Goal: Transaction & Acquisition: Register for event/course

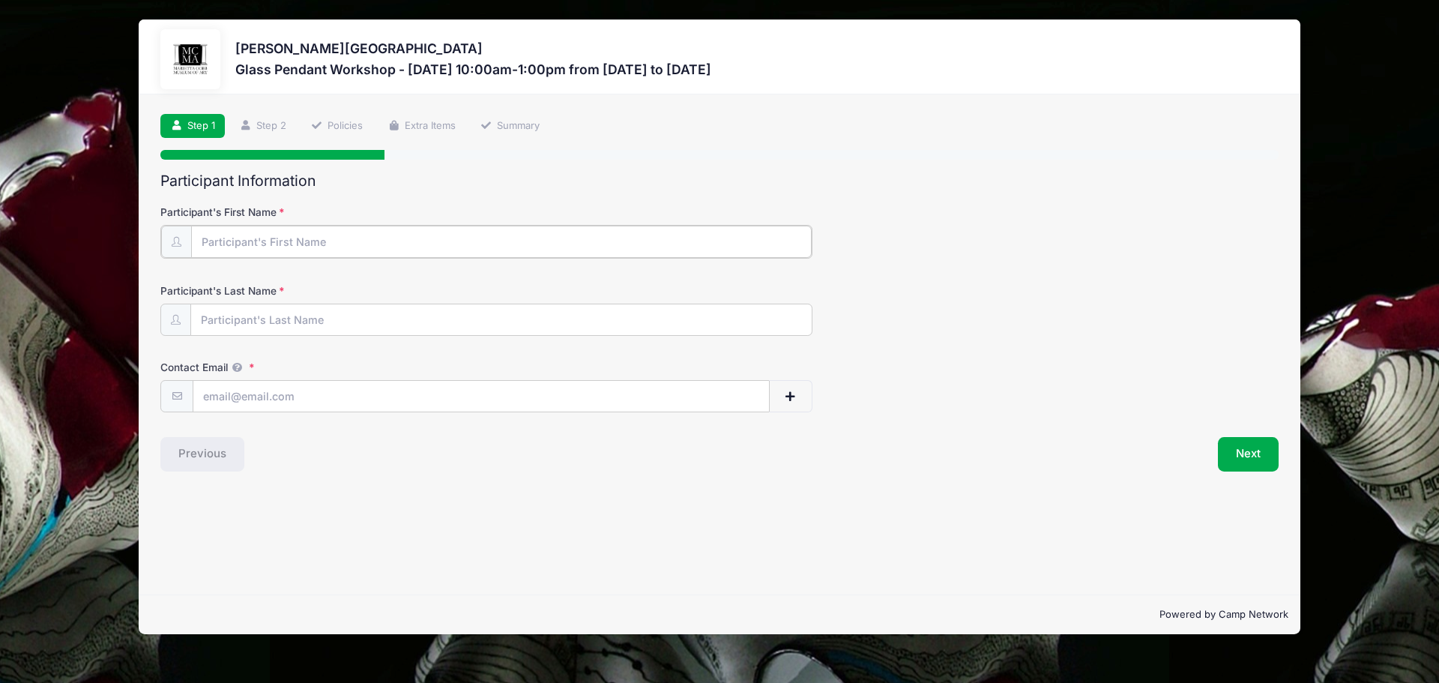
click at [260, 245] on input "Participant's First Name" at bounding box center [501, 242] width 620 height 32
type input "s"
type input "Stephanie@mariettacobbartmuseum.org"
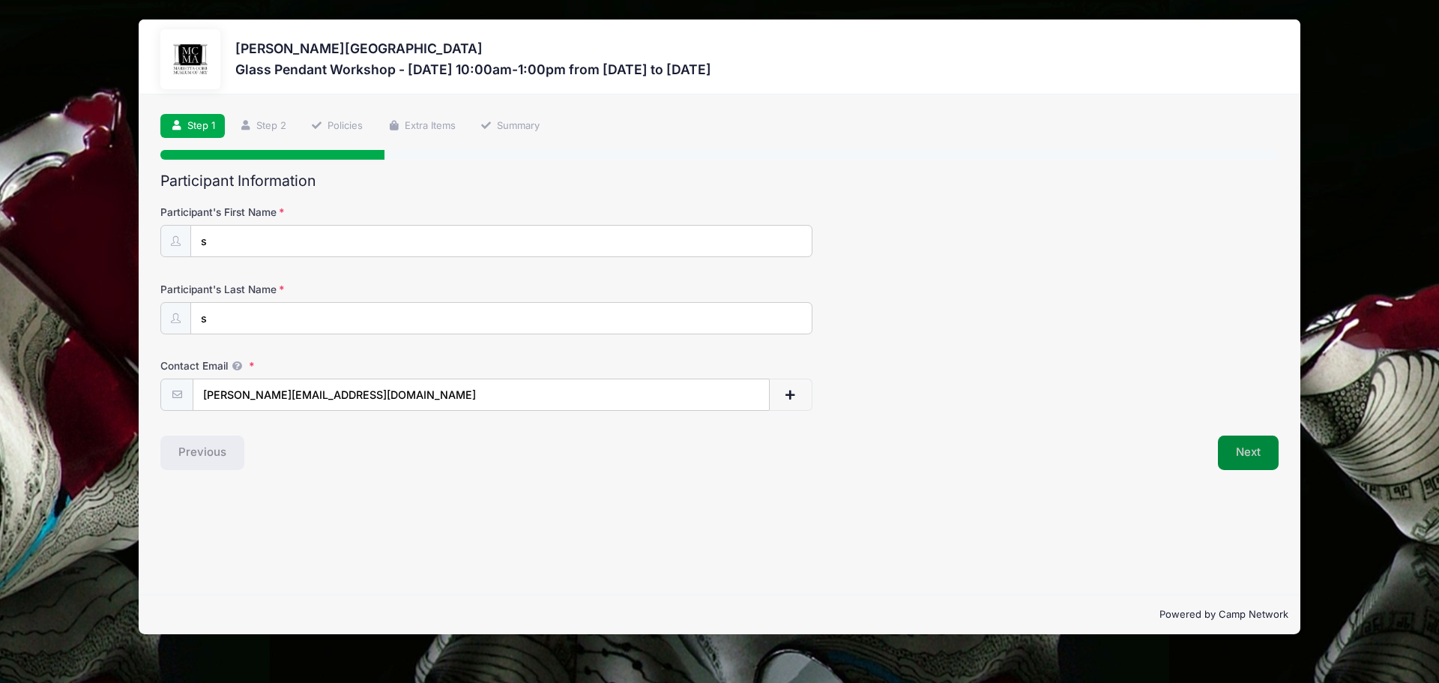
click at [1253, 456] on button "Next" at bounding box center [1248, 452] width 61 height 34
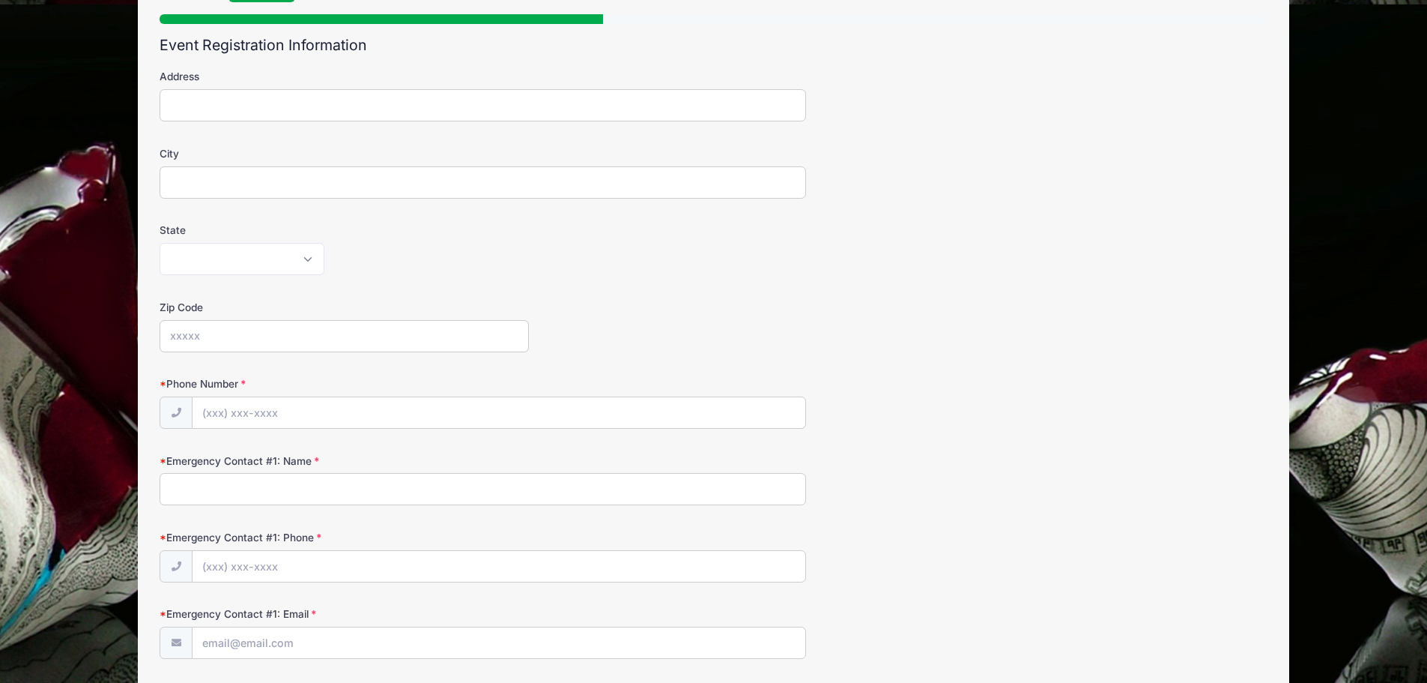
scroll to position [150, 0]
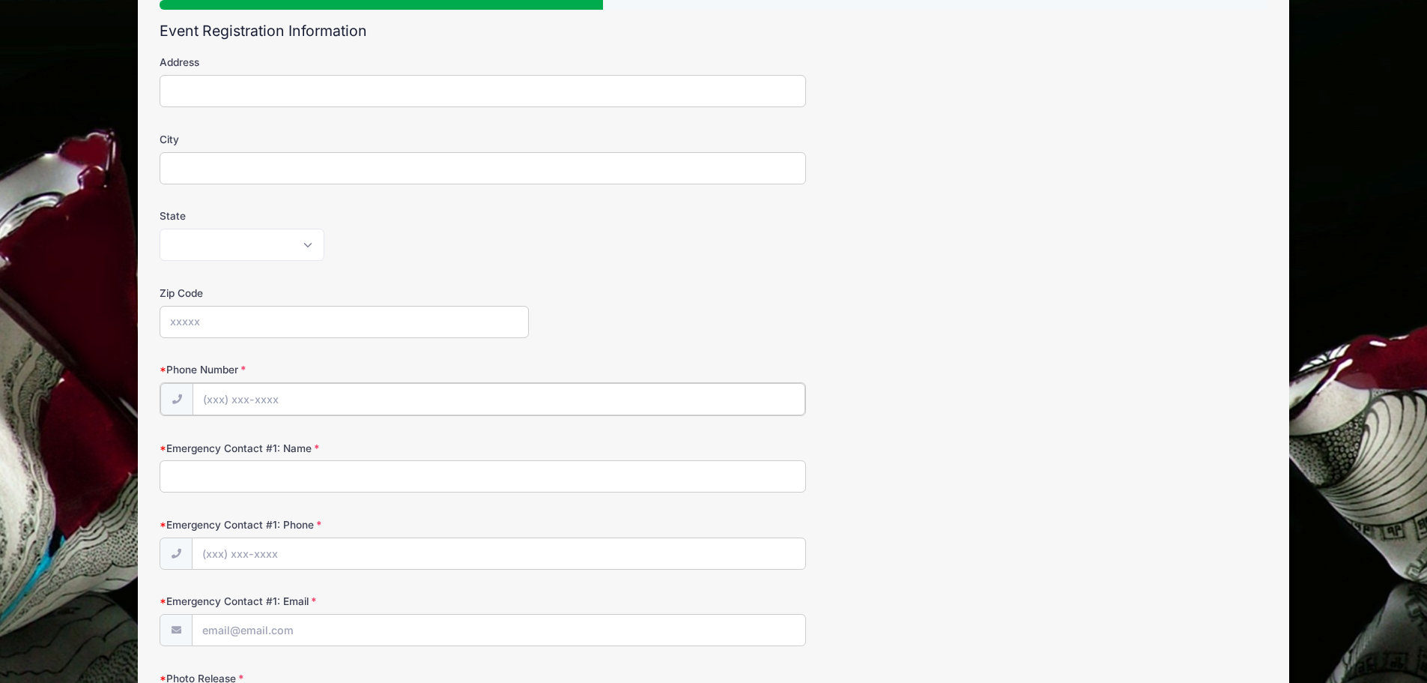
click at [279, 399] on input "Phone Number" at bounding box center [499, 399] width 613 height 32
type input "(404) 953-3674"
click at [296, 474] on input "Emergency Contact #1: Name" at bounding box center [483, 475] width 647 height 32
type input "s"
type input "(404) 953-3674"
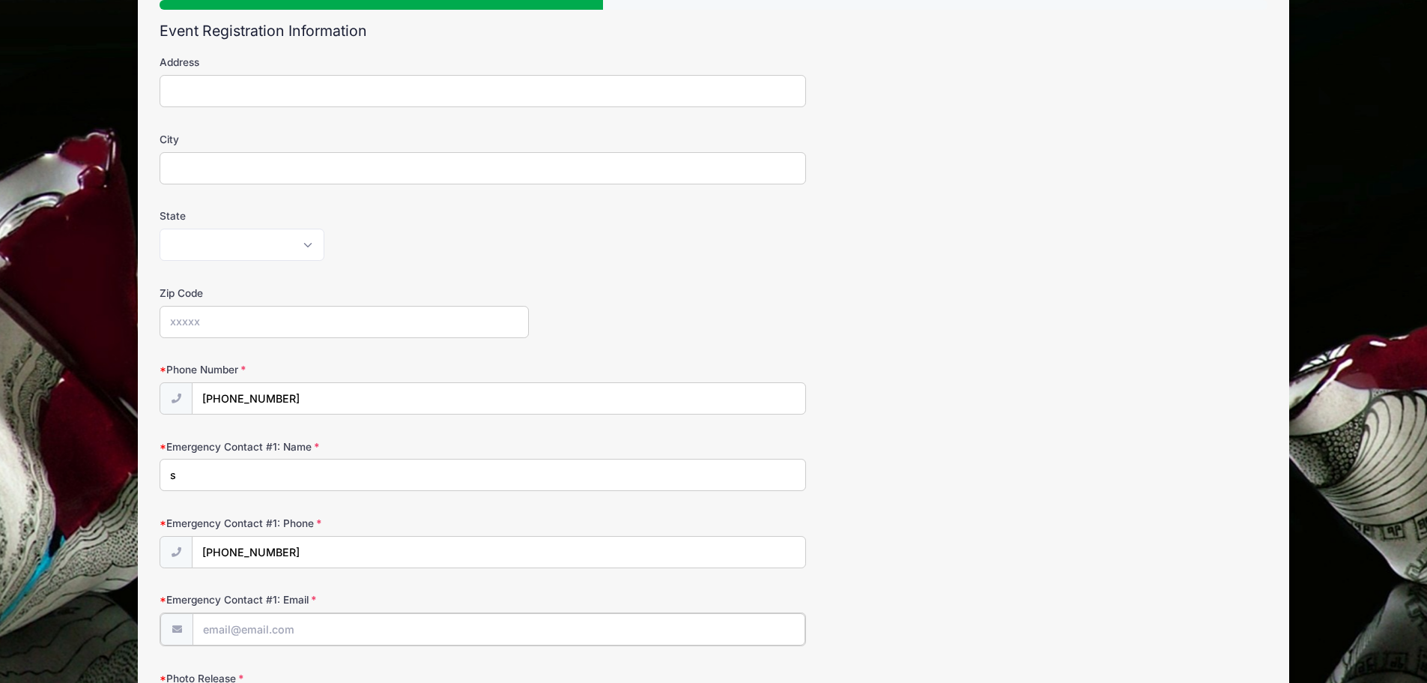
click at [277, 631] on input "Emergency Contact #1: Email" at bounding box center [499, 629] width 613 height 32
type input "Stephanie@mariettacobbartmuseum.org"
type input "30 Atlanta Street"
type input "Marietta"
select select "GA"
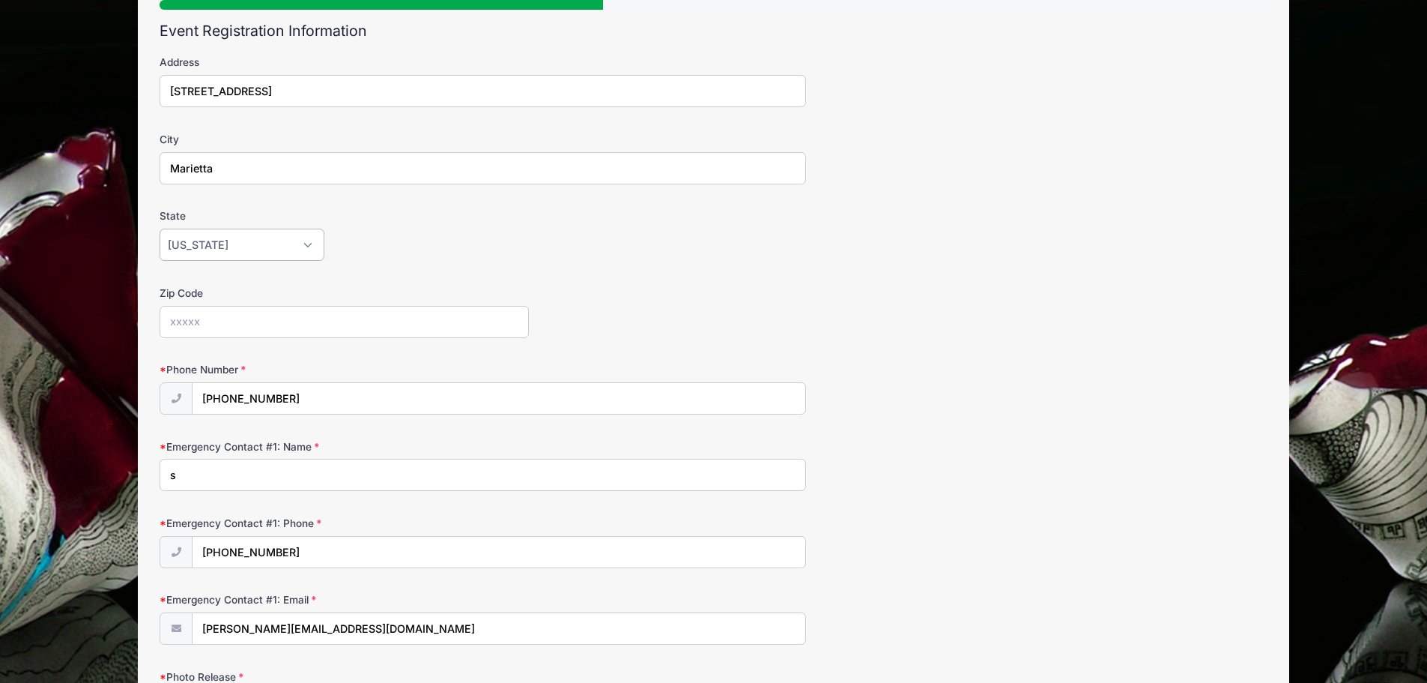
type input "30060"
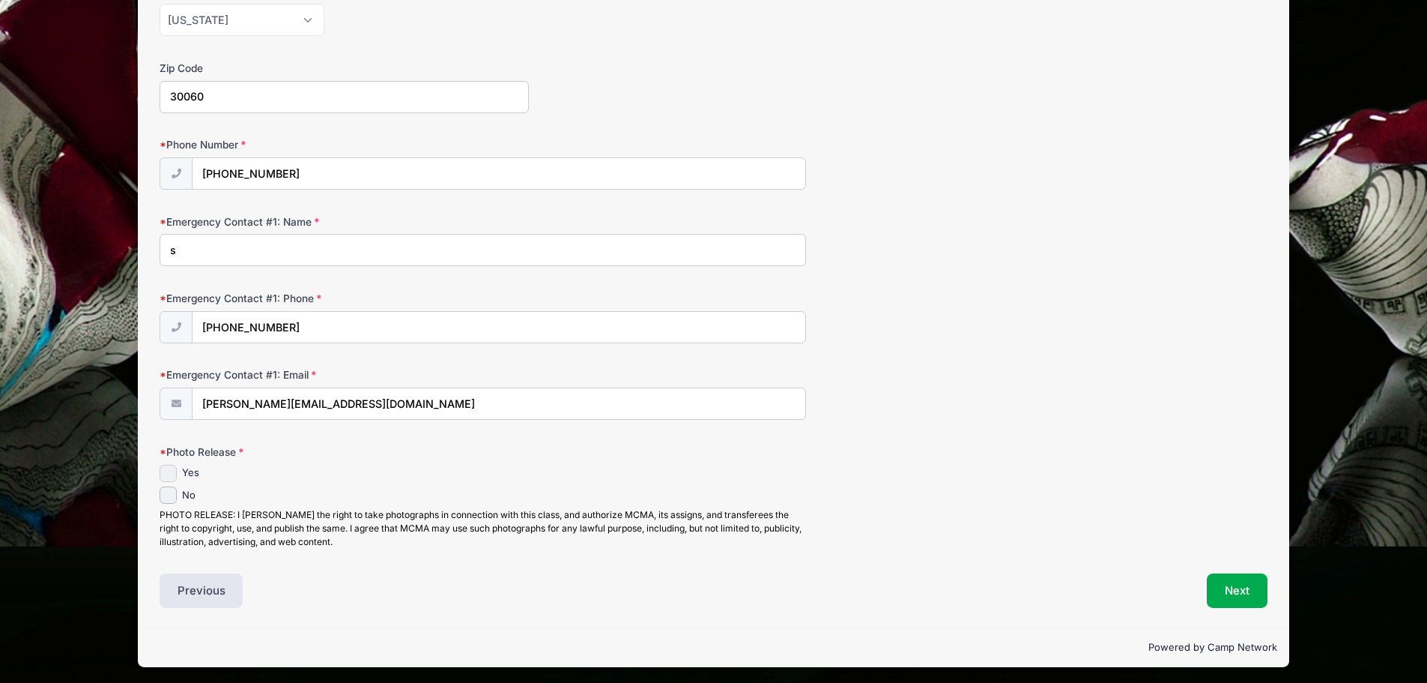
click at [169, 475] on input "Yes" at bounding box center [168, 473] width 17 height 17
checkbox input "true"
click at [1226, 591] on button "Next" at bounding box center [1237, 590] width 61 height 34
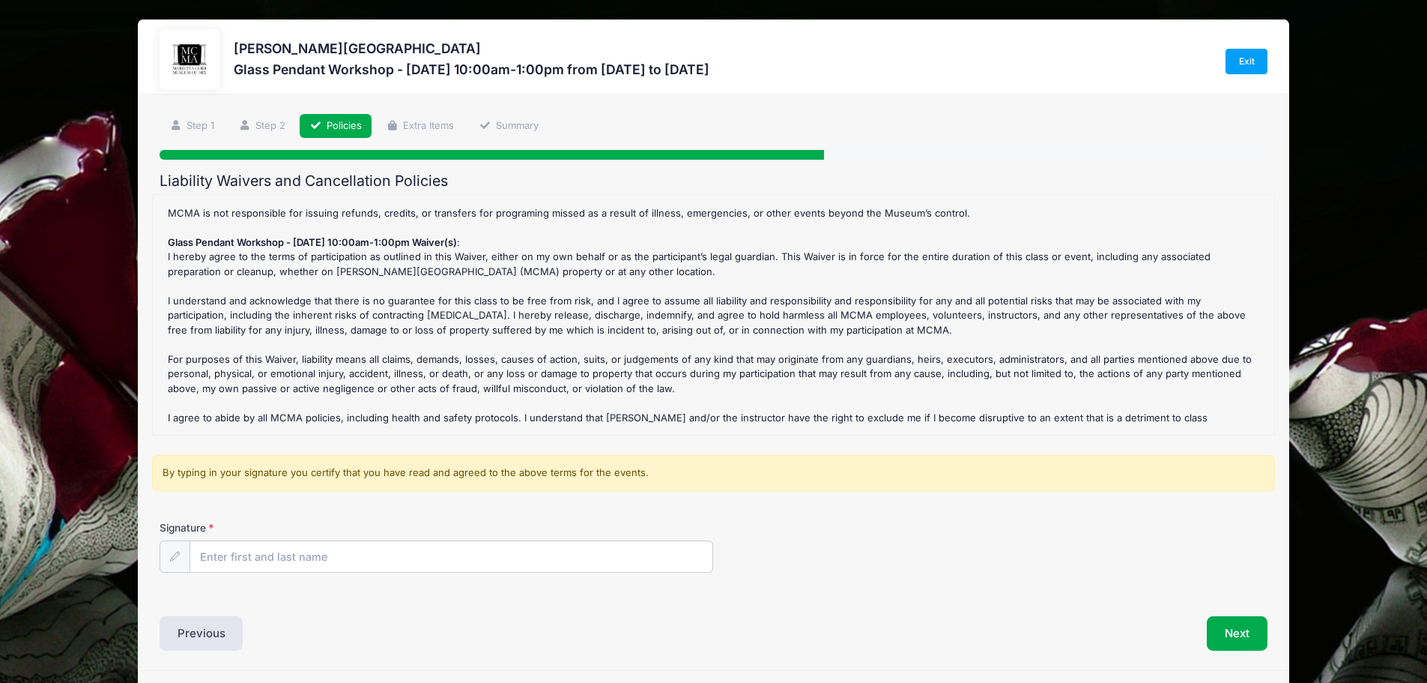
scroll to position [0, 0]
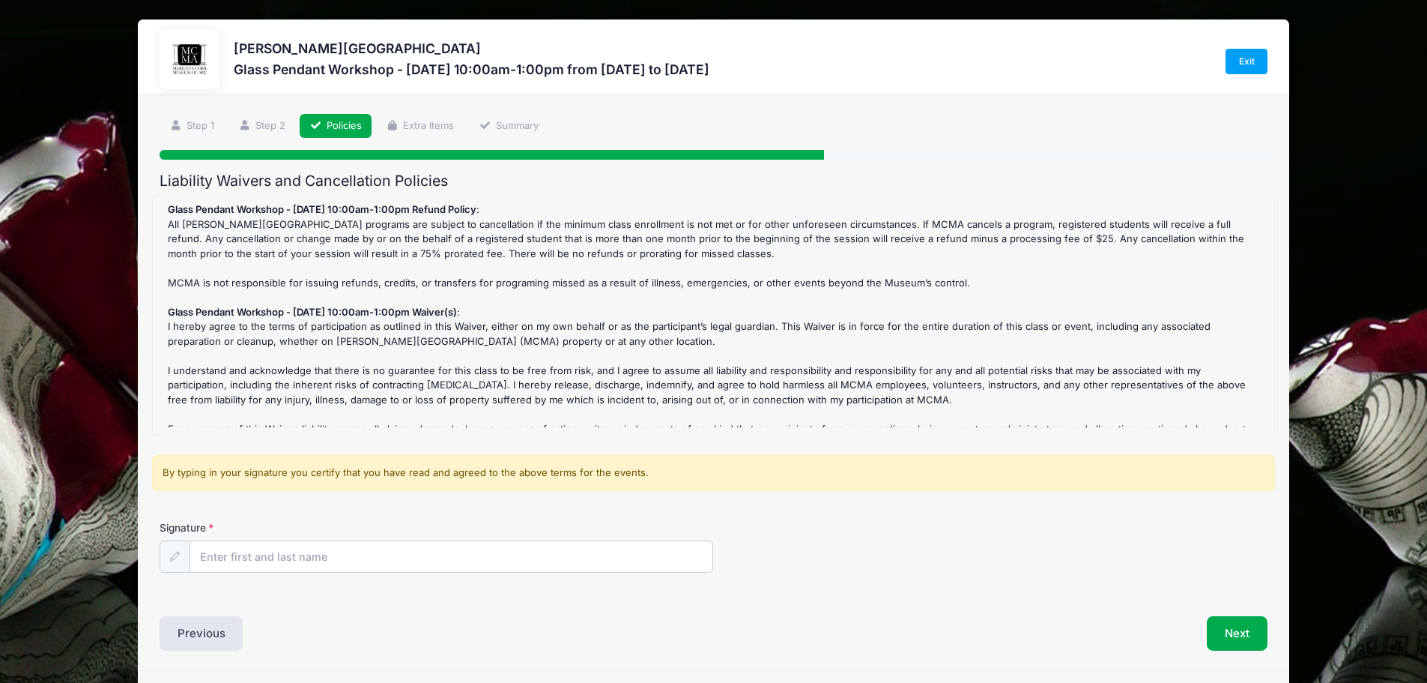
click at [268, 215] on strong "Glass Pendant Workshop - [DATE] 10:00am-1:00pm Refund Policy" at bounding box center [322, 209] width 309 height 12
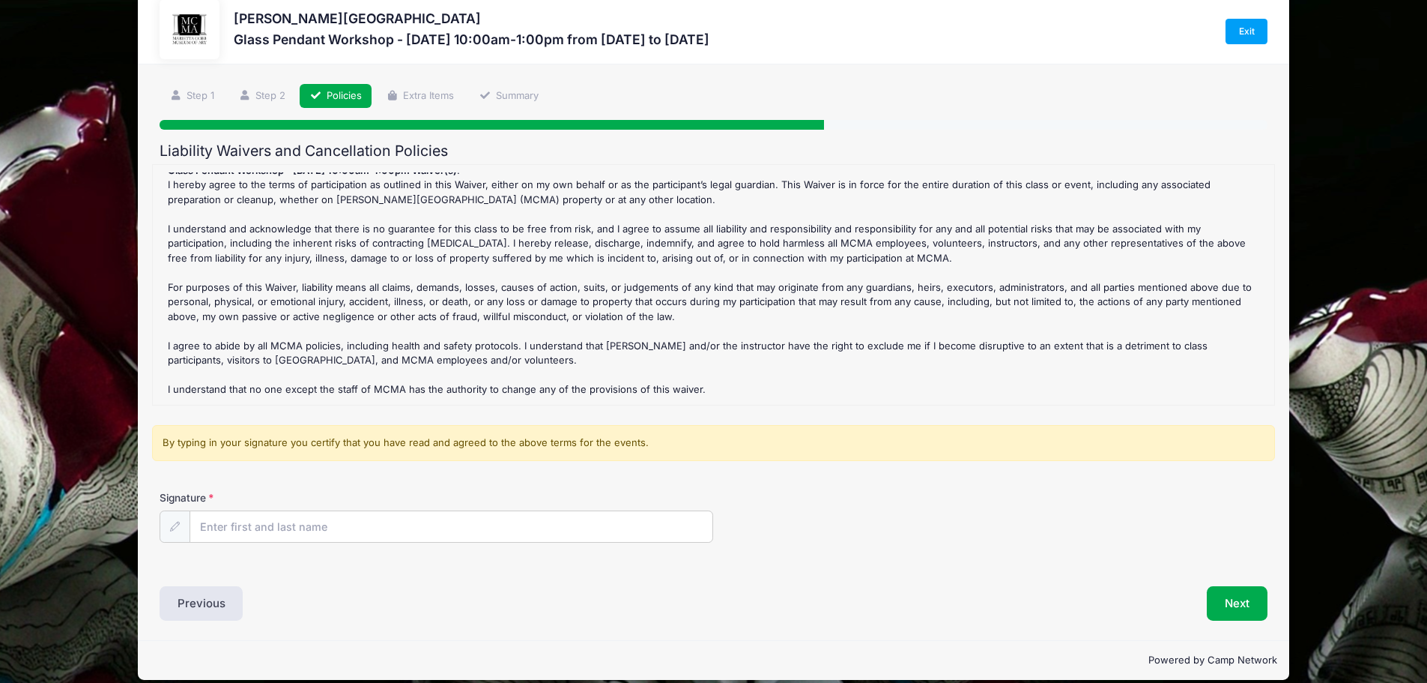
scroll to position [46, 0]
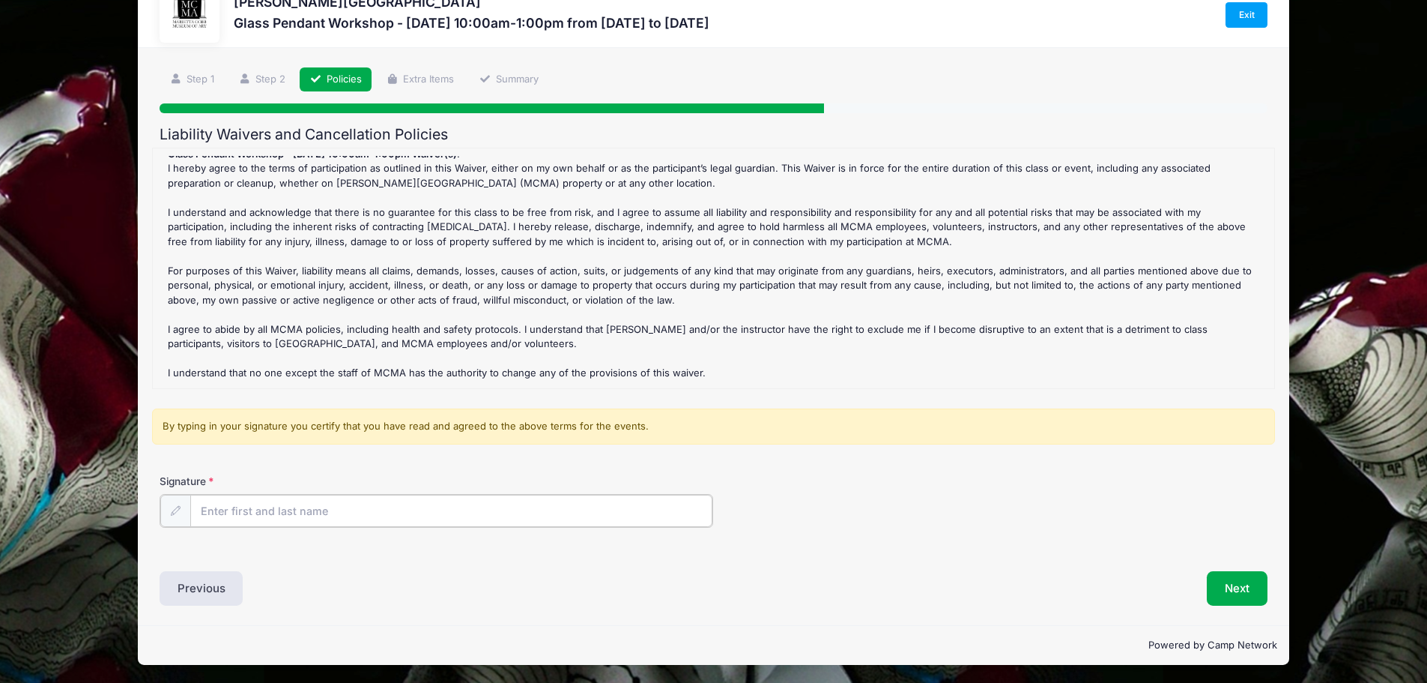
click at [288, 509] on input "Signature" at bounding box center [451, 511] width 523 height 32
type input "stephanie diaz"
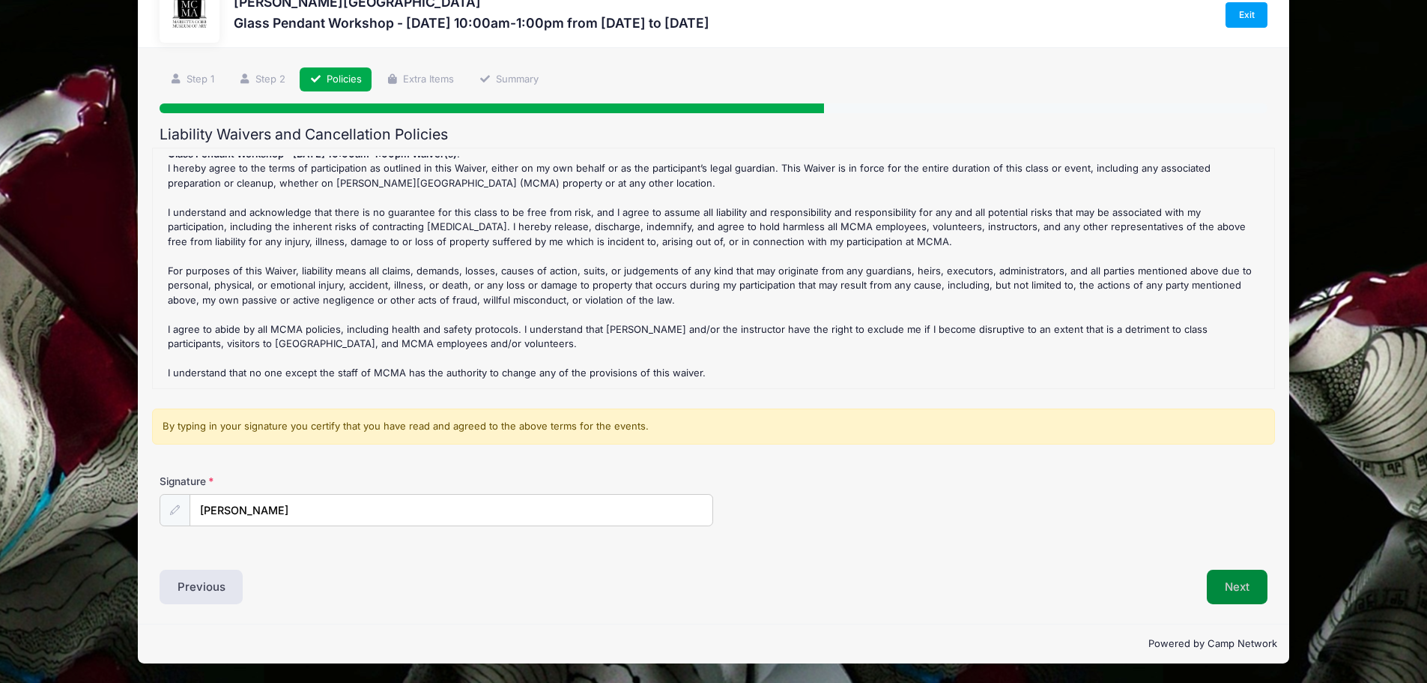
click at [1227, 595] on button "Next" at bounding box center [1237, 586] width 61 height 34
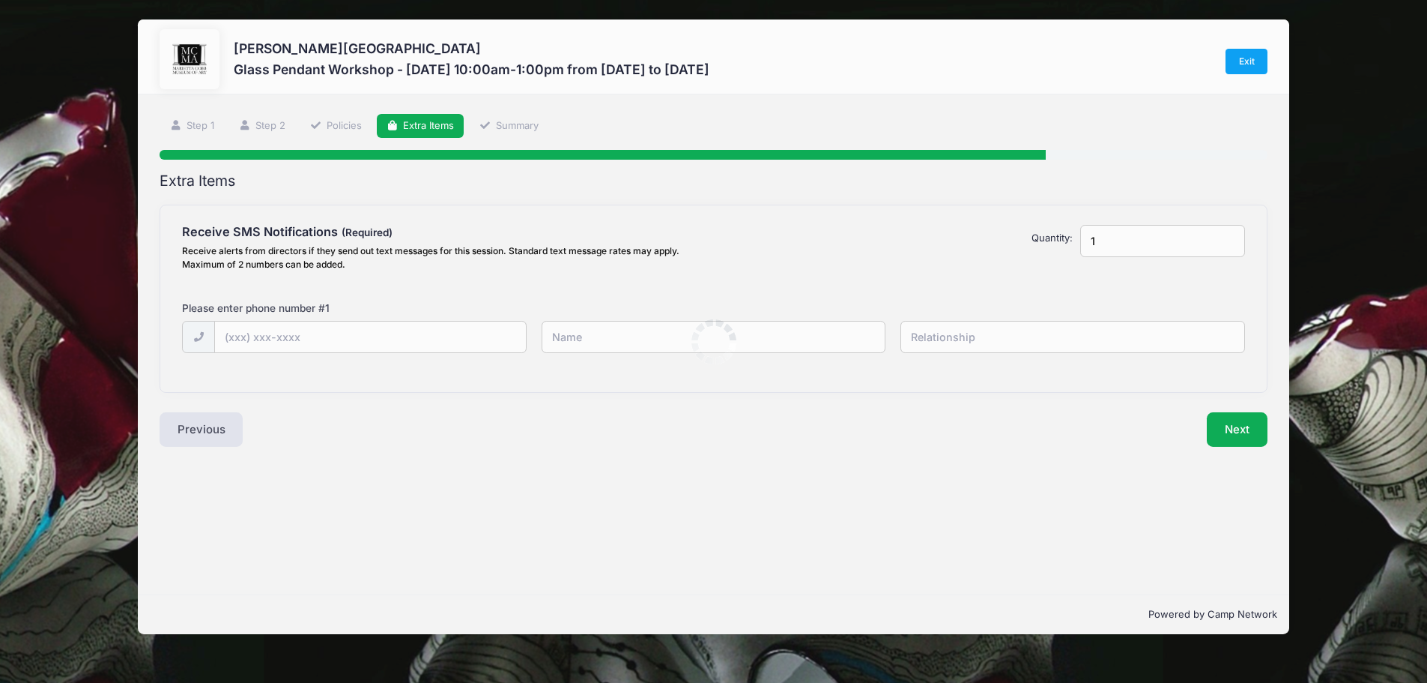
scroll to position [0, 0]
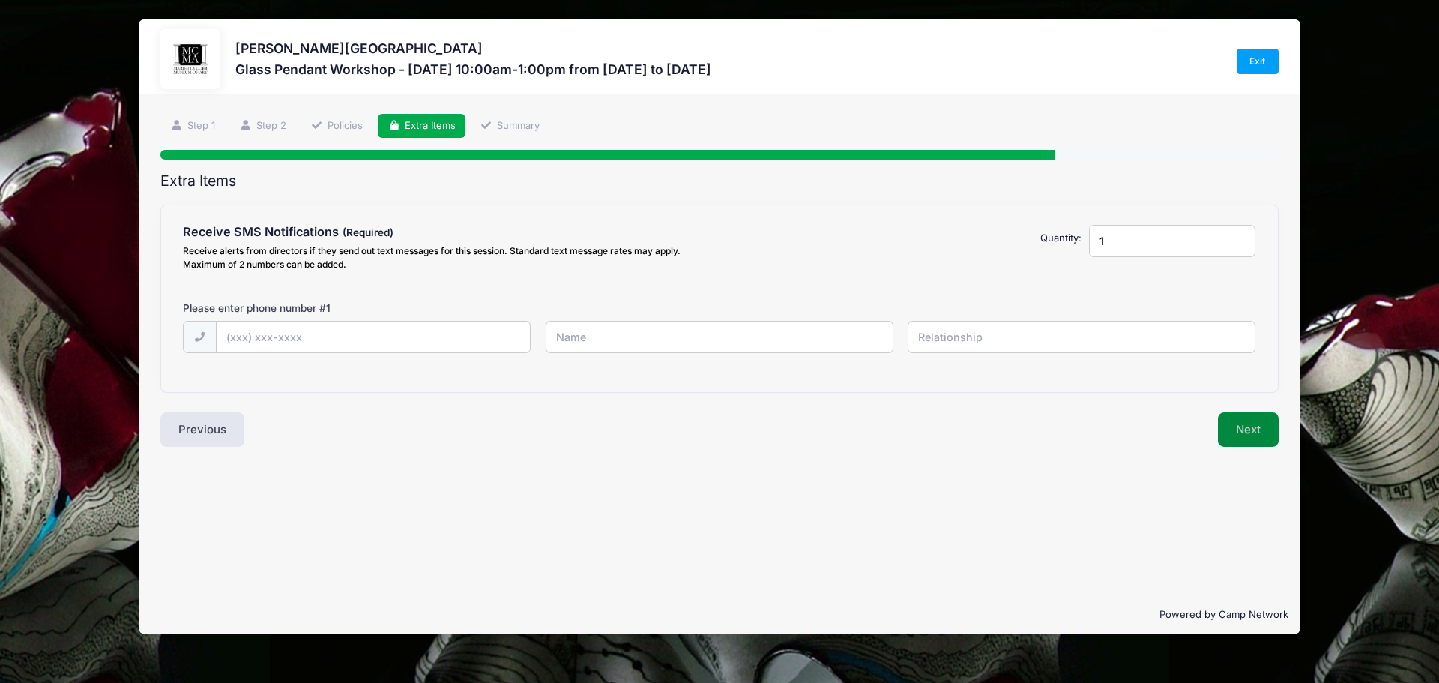
click at [1236, 442] on button "Next" at bounding box center [1248, 429] width 61 height 34
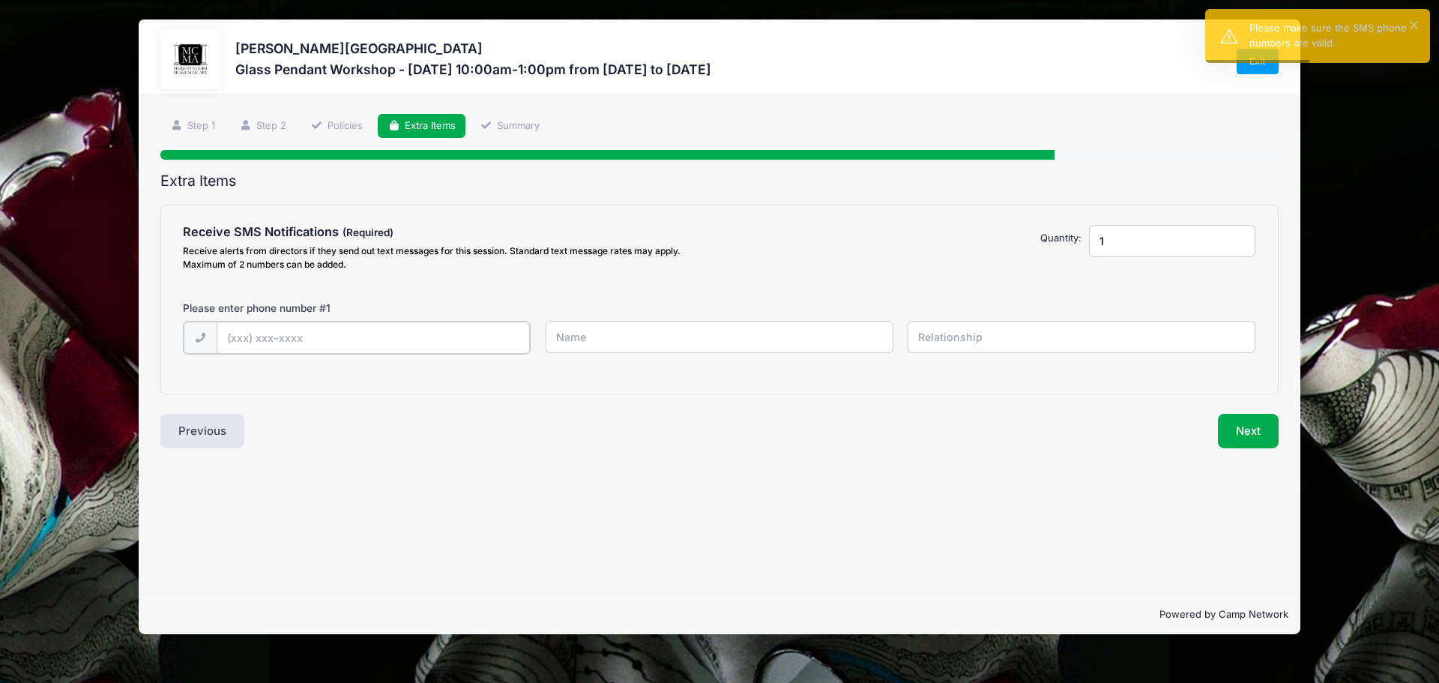
click at [342, 341] on input "text" at bounding box center [374, 337] width 314 height 32
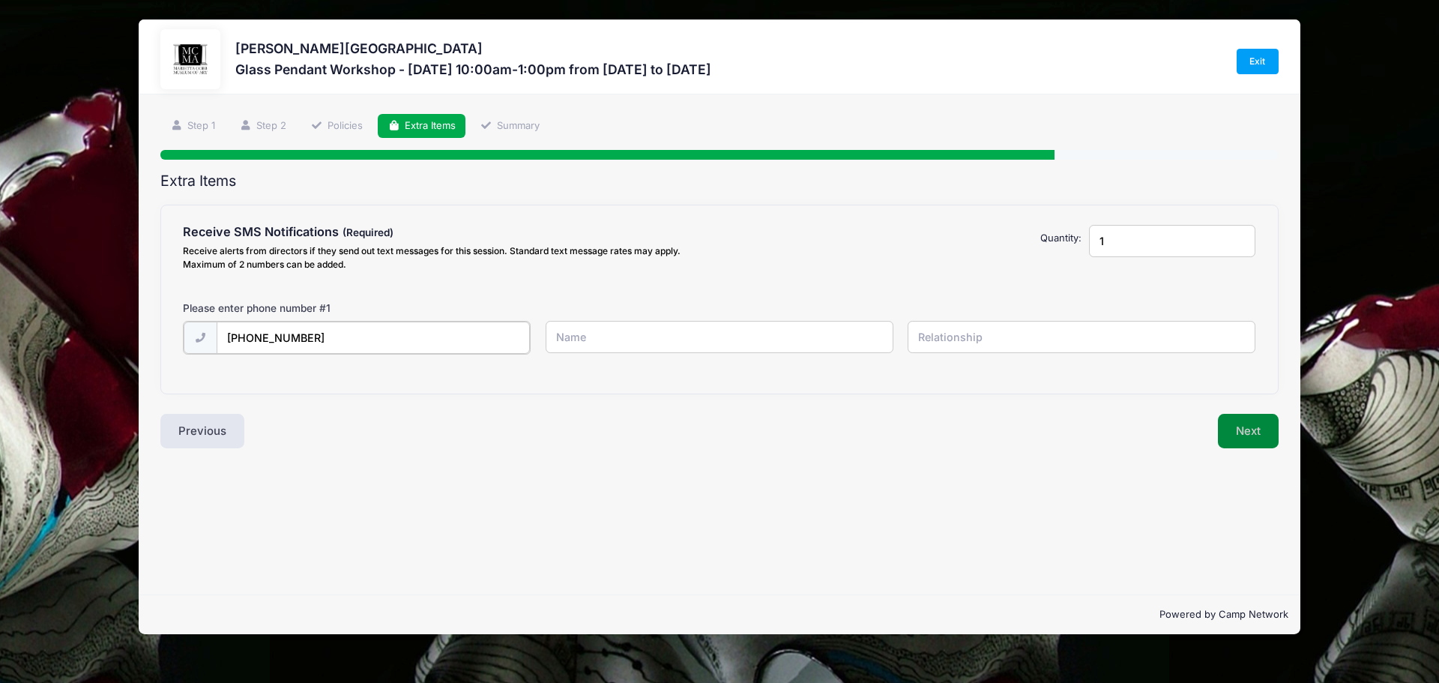
type input "(404) 953-3674"
click at [1254, 427] on button "Next" at bounding box center [1248, 429] width 61 height 34
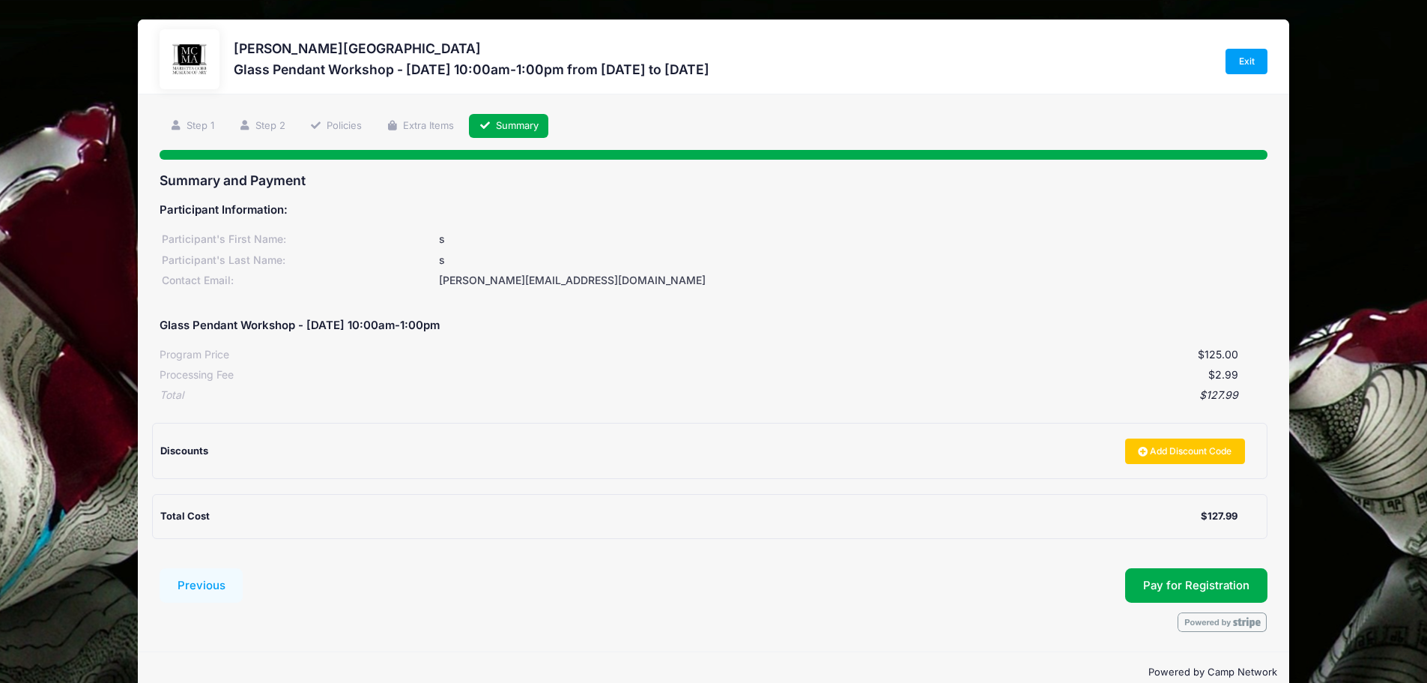
click at [513, 261] on div "s" at bounding box center [852, 261] width 831 height 16
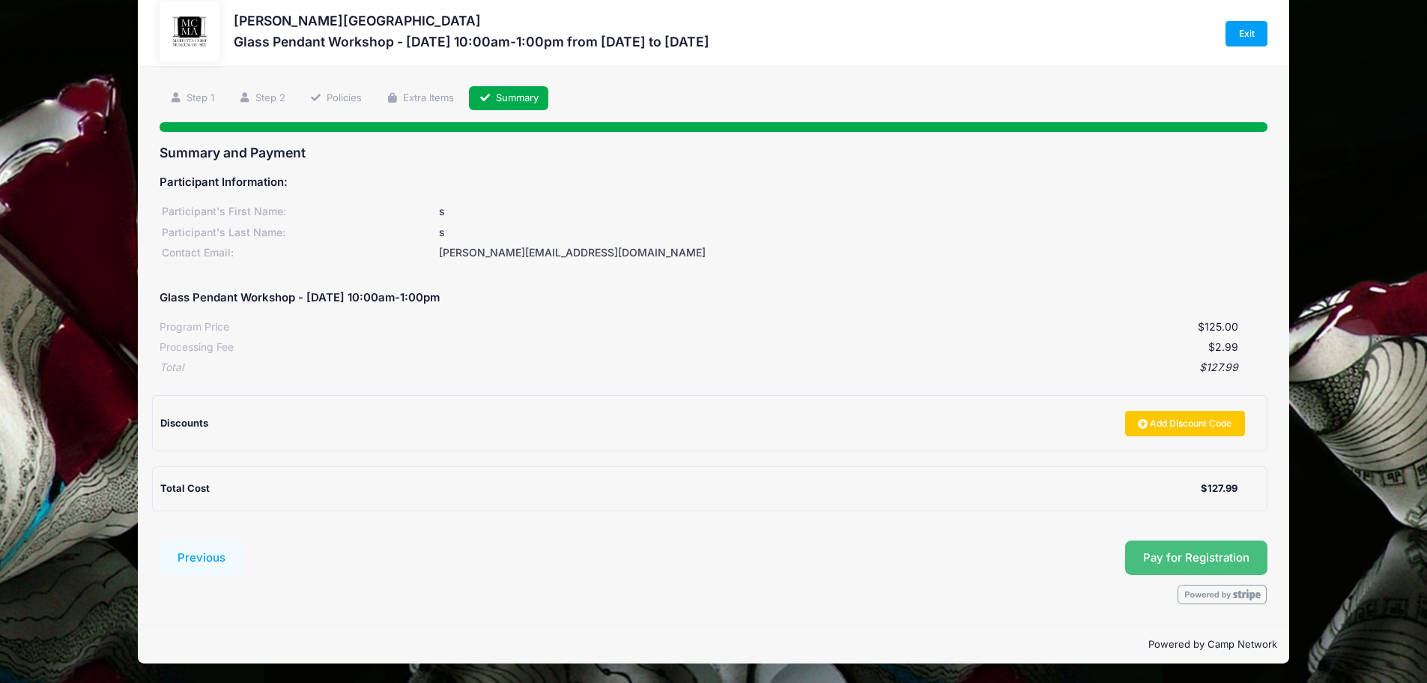
click at [1201, 564] on button "Pay for Registration" at bounding box center [1196, 557] width 142 height 34
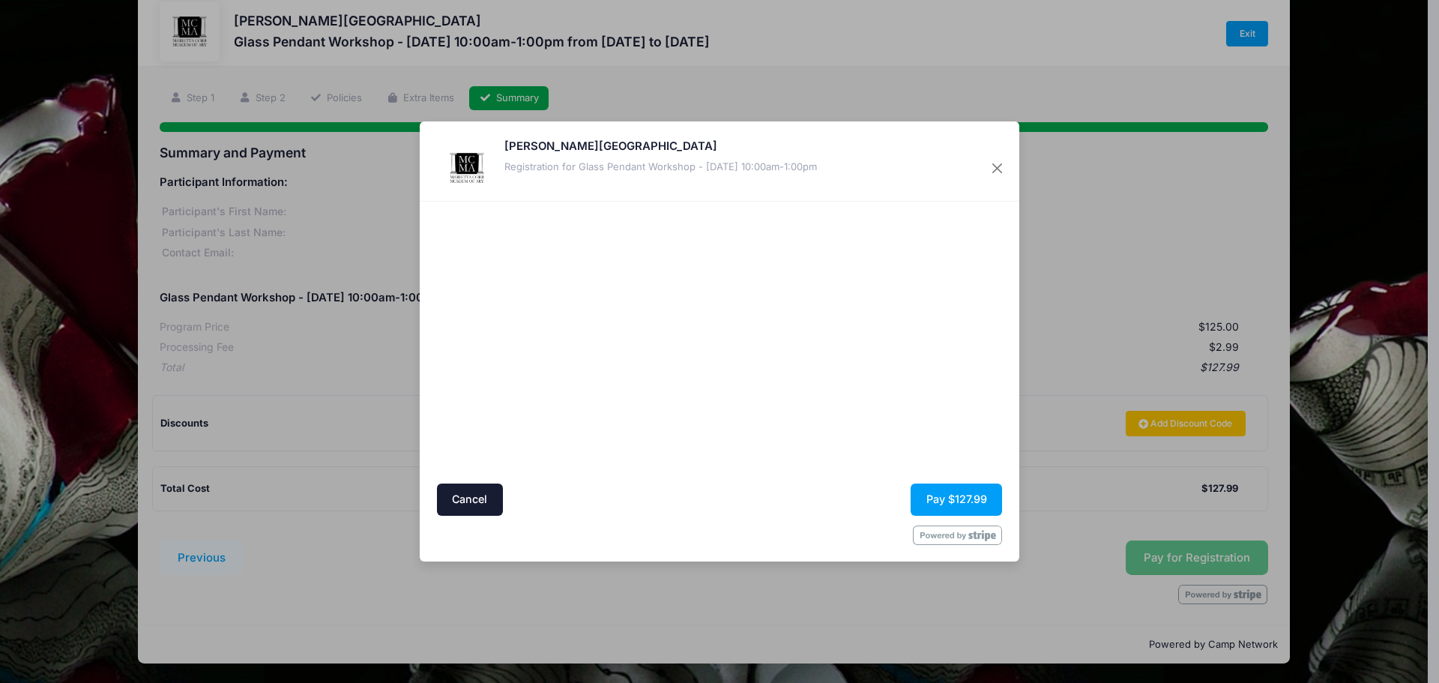
click at [687, 466] on div at bounding box center [575, 342] width 276 height 268
click at [996, 169] on button "Close" at bounding box center [997, 167] width 27 height 27
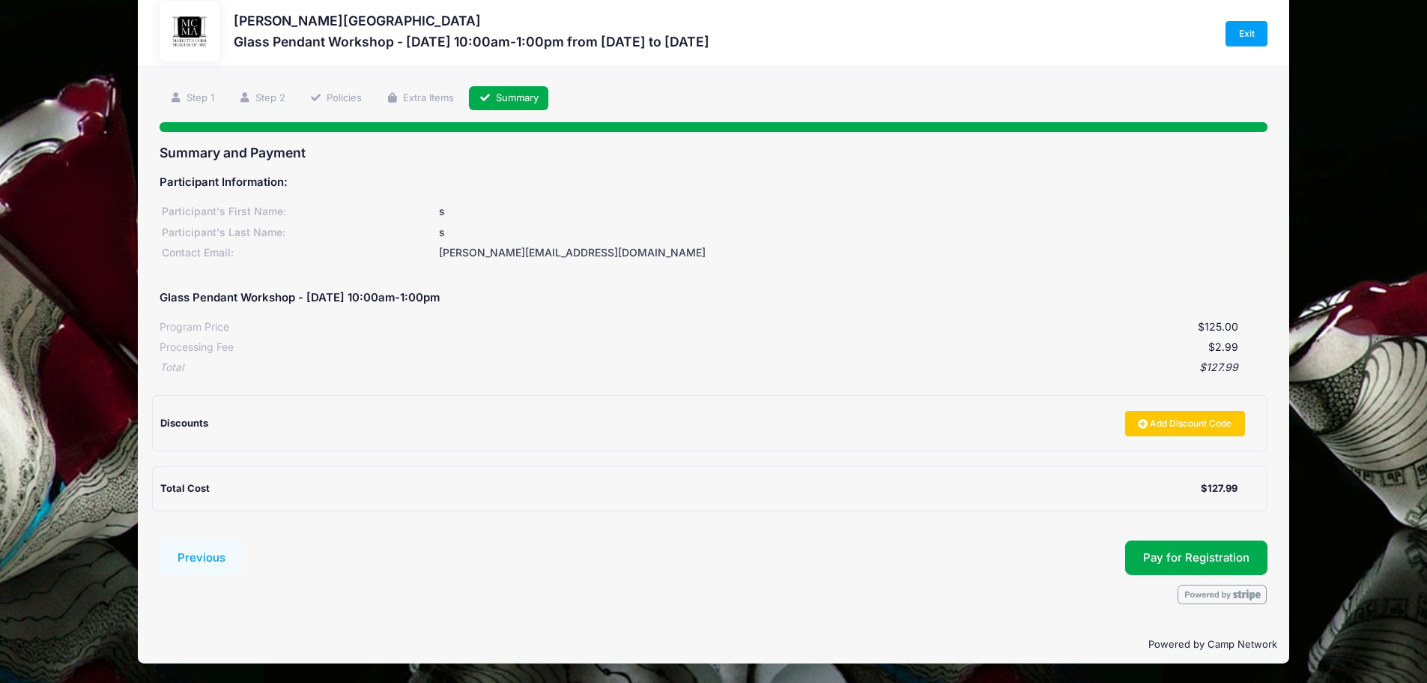
scroll to position [0, 0]
